Goal: Transaction & Acquisition: Purchase product/service

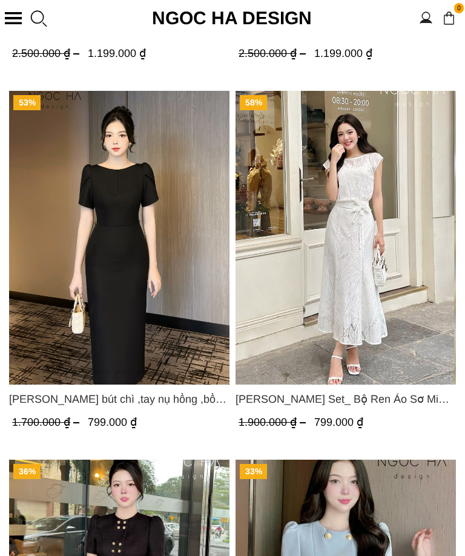
scroll to position [1449, 0]
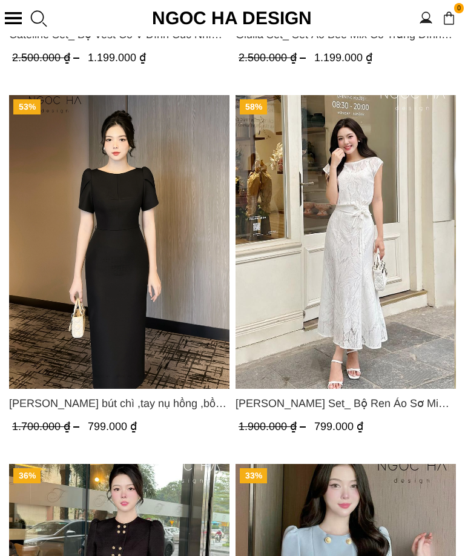
click at [200, 406] on span "[PERSON_NAME] bút chì ,tay nụ hồng ,bồng đầu tay màu đen D727" at bounding box center [119, 403] width 220 height 17
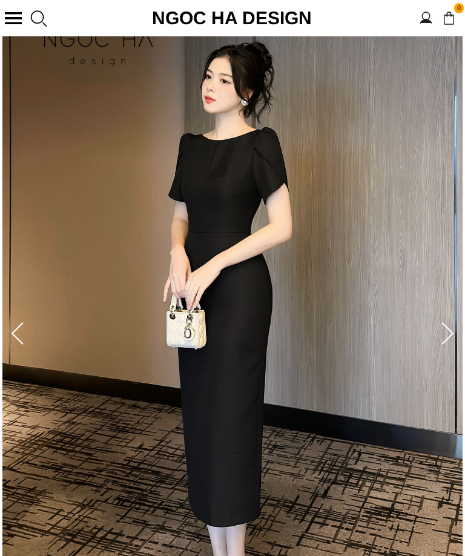
scroll to position [124, 0]
click at [449, 327] on icon at bounding box center [447, 335] width 24 height 24
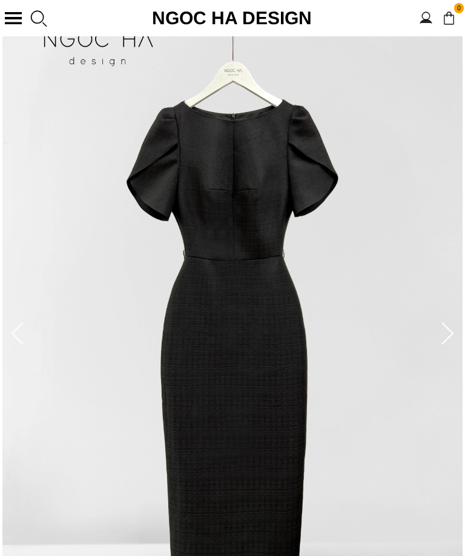
scroll to position [125, 0]
click at [445, 333] on icon at bounding box center [447, 334] width 24 height 24
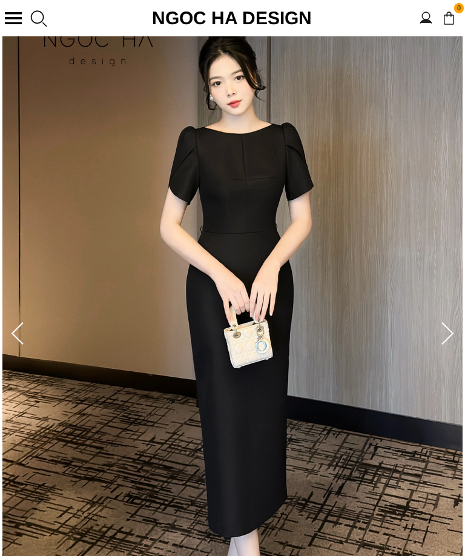
click at [444, 345] on icon at bounding box center [447, 334] width 24 height 24
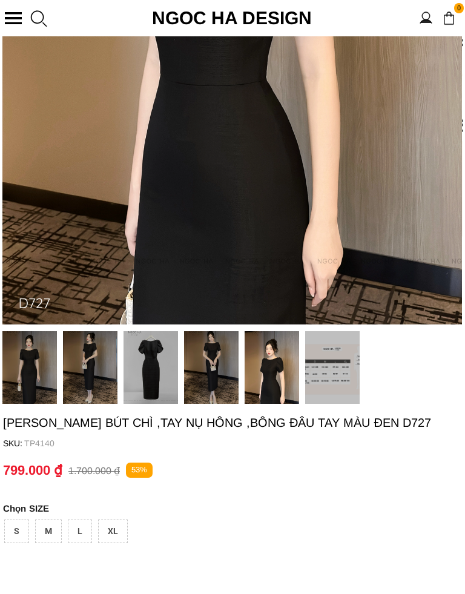
scroll to position [479, 0]
click at [113, 533] on div "XL" at bounding box center [113, 532] width 30 height 24
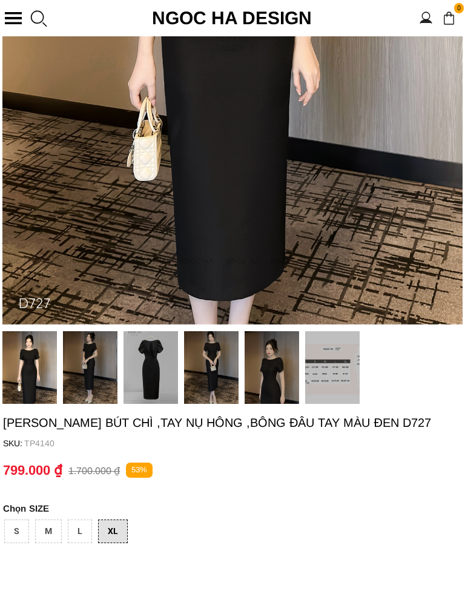
click at [333, 377] on img at bounding box center [332, 367] width 54 height 73
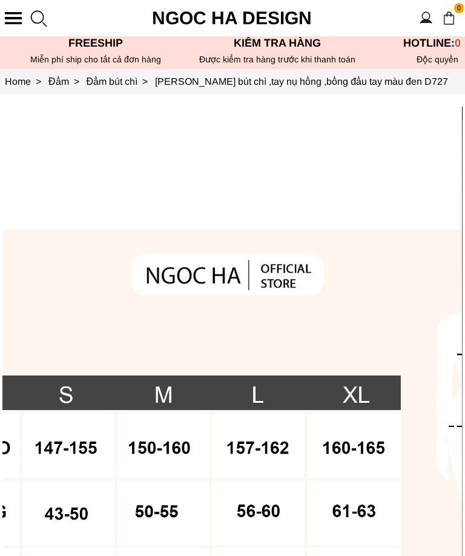
scroll to position [0, 0]
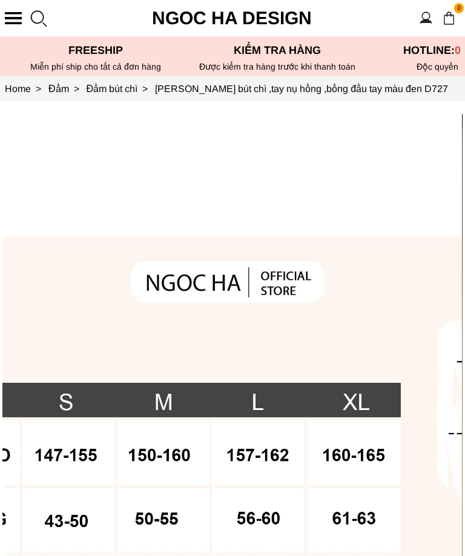
click at [18, 11] on section "0 Trang chủ Giới thiệu Sản phẩm Áo Áo thun Áo sơ mi Áo Peplum Áo lụa Áo len Quầ…" at bounding box center [232, 18] width 465 height 36
click at [12, 16] on div at bounding box center [13, 18] width 17 height 12
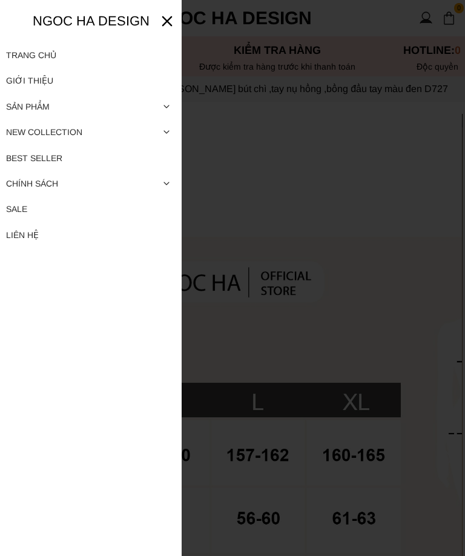
click at [13, 16] on div "Trang chủ Giới thiệu Sản phẩm Áo Áo thun Áo sơ mi Áo Peplum Áo lụa Áo len Quần …" at bounding box center [91, 278] width 182 height 556
click at [24, 126] on link "New collection" at bounding box center [91, 131] width 170 height 25
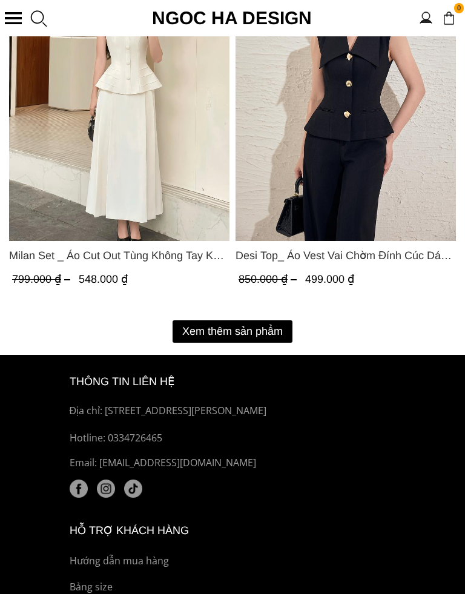
scroll to position [3853, 0]
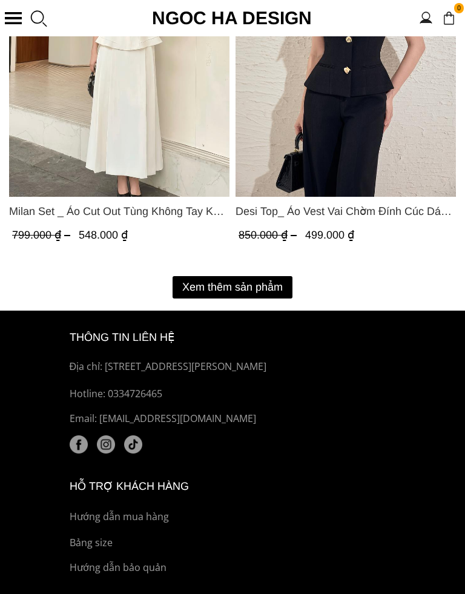
click at [272, 282] on button "Xem thêm sản phẩm" at bounding box center [233, 287] width 120 height 22
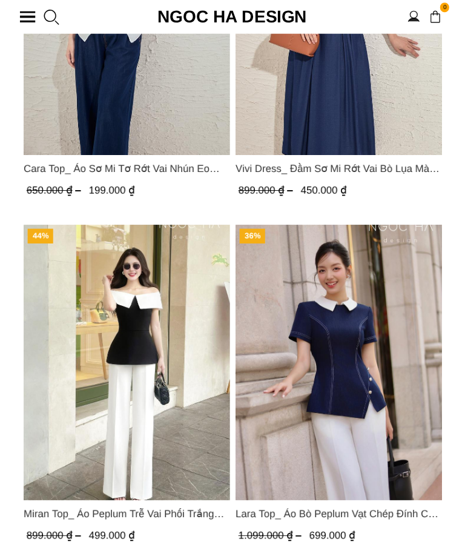
scroll to position [5527, 0]
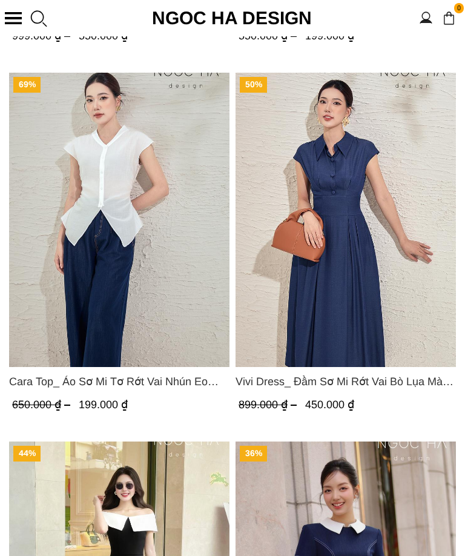
click at [413, 380] on span "Vivi Dress_ Đầm Sơ Mi Rớt Vai Bò Lụa Màu Xanh D1000" at bounding box center [346, 381] width 220 height 17
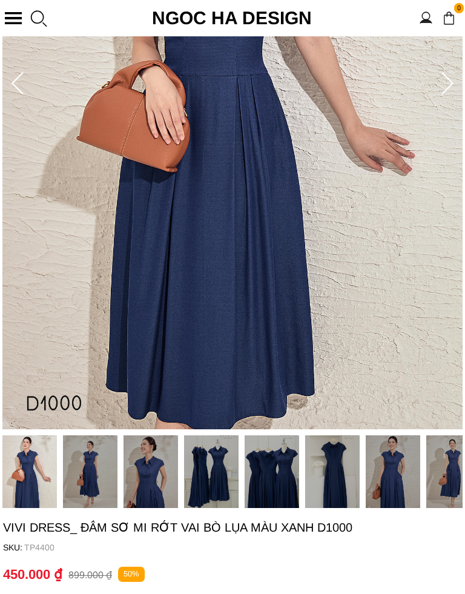
scroll to position [385, 0]
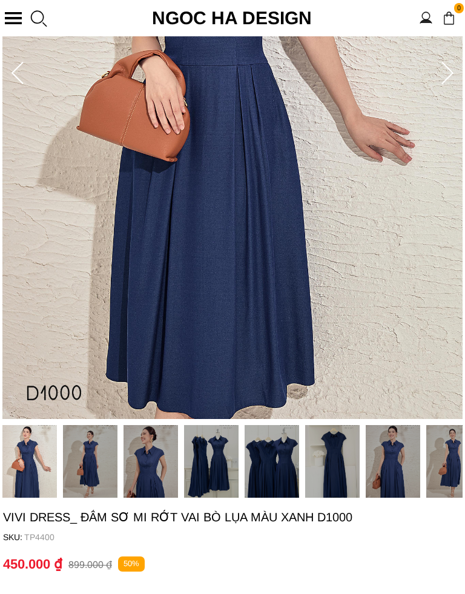
click at [338, 461] on img at bounding box center [332, 461] width 54 height 73
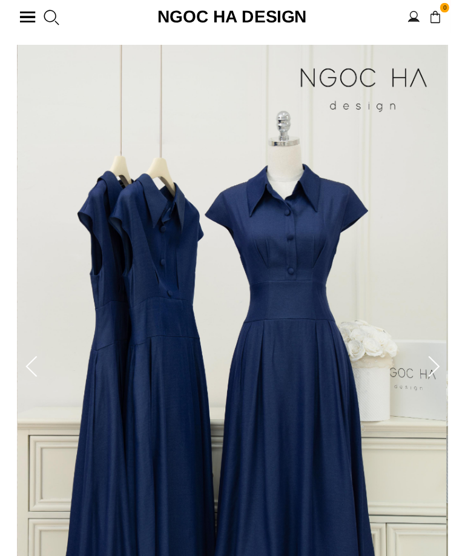
scroll to position [0, 0]
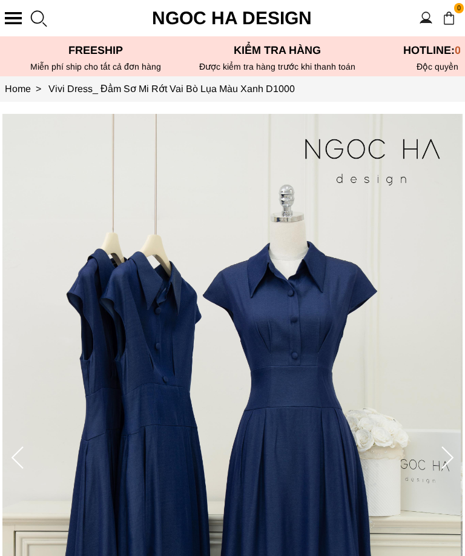
click at [29, 87] on link "Home >" at bounding box center [27, 89] width 44 height 10
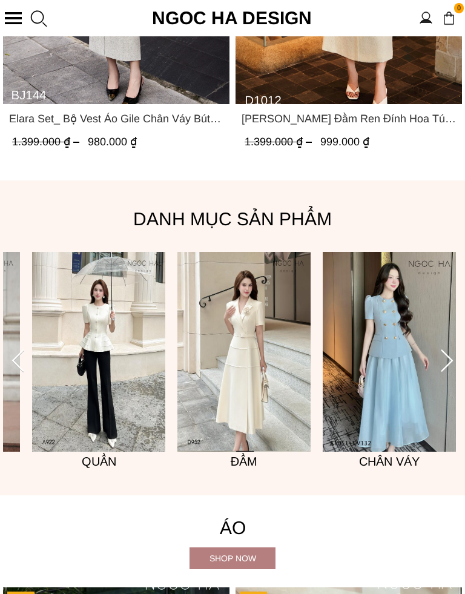
scroll to position [602, 0]
click at [456, 363] on icon at bounding box center [447, 361] width 24 height 24
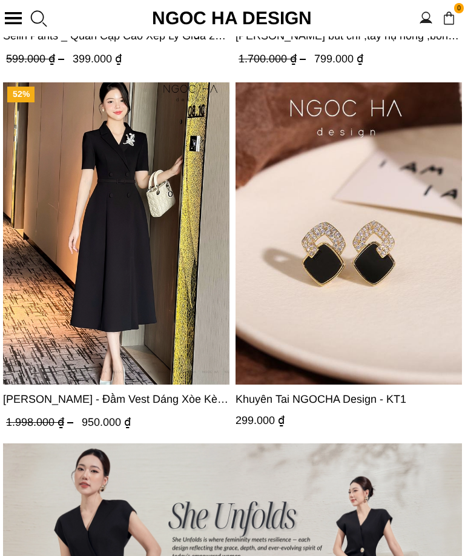
scroll to position [4309, 0]
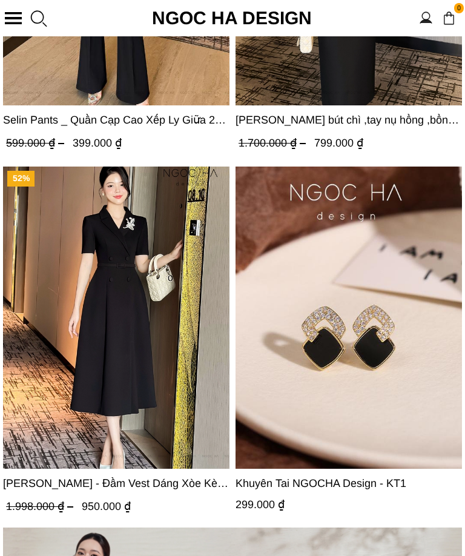
click at [179, 477] on span "[PERSON_NAME] - Đầm Vest Dáng Xòe Kèm Đai D713" at bounding box center [116, 483] width 226 height 17
click at [160, 475] on span "[PERSON_NAME] - Đầm Vest Dáng Xòe Kèm Đai D713" at bounding box center [116, 483] width 226 height 17
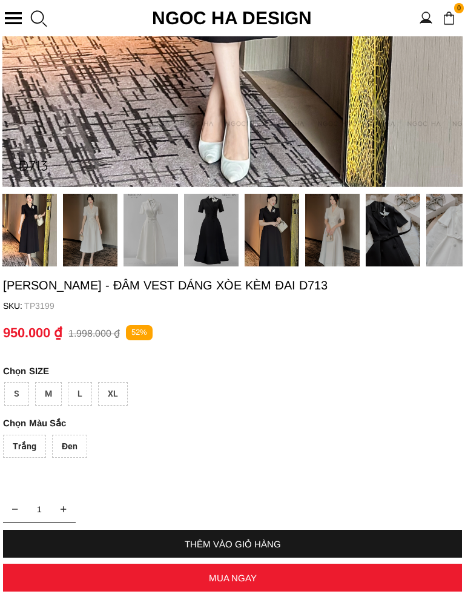
scroll to position [617, 0]
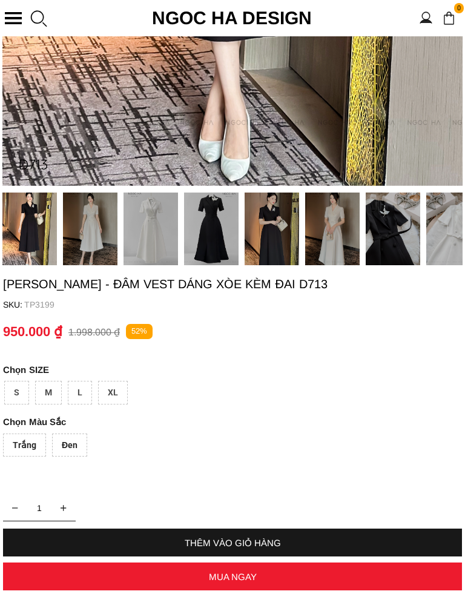
click at [92, 227] on img at bounding box center [90, 229] width 54 height 73
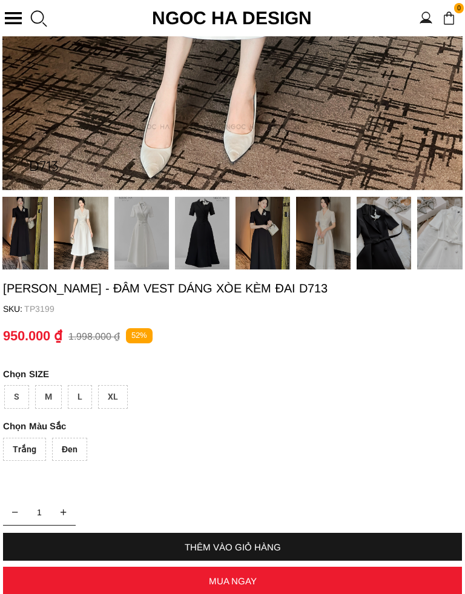
scroll to position [614, 0]
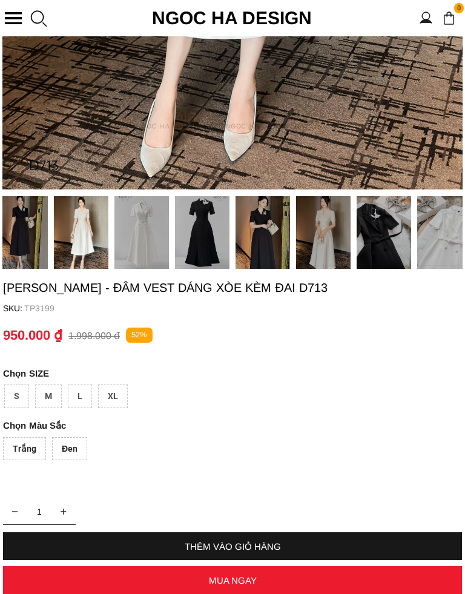
click at [209, 233] on img at bounding box center [202, 232] width 54 height 73
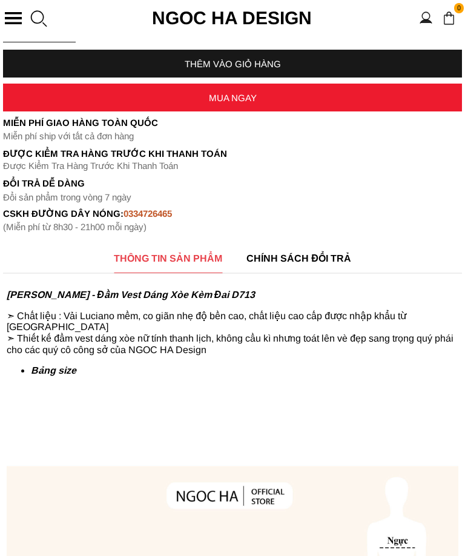
scroll to position [1091, 0]
